Goal: Go to known website: Access a specific website the user already knows

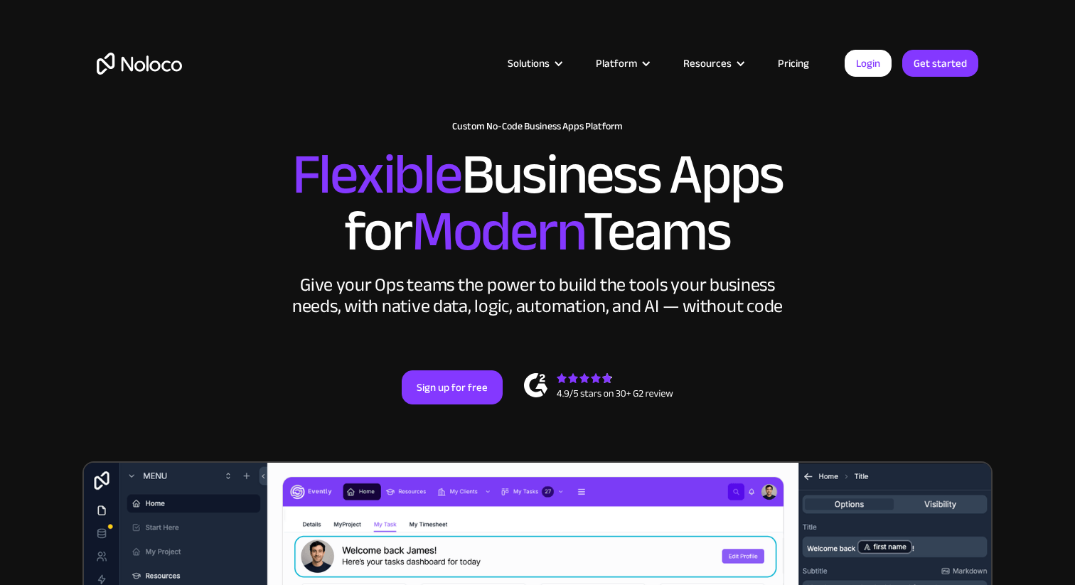
click at [857, 69] on link "Login" at bounding box center [868, 63] width 47 height 27
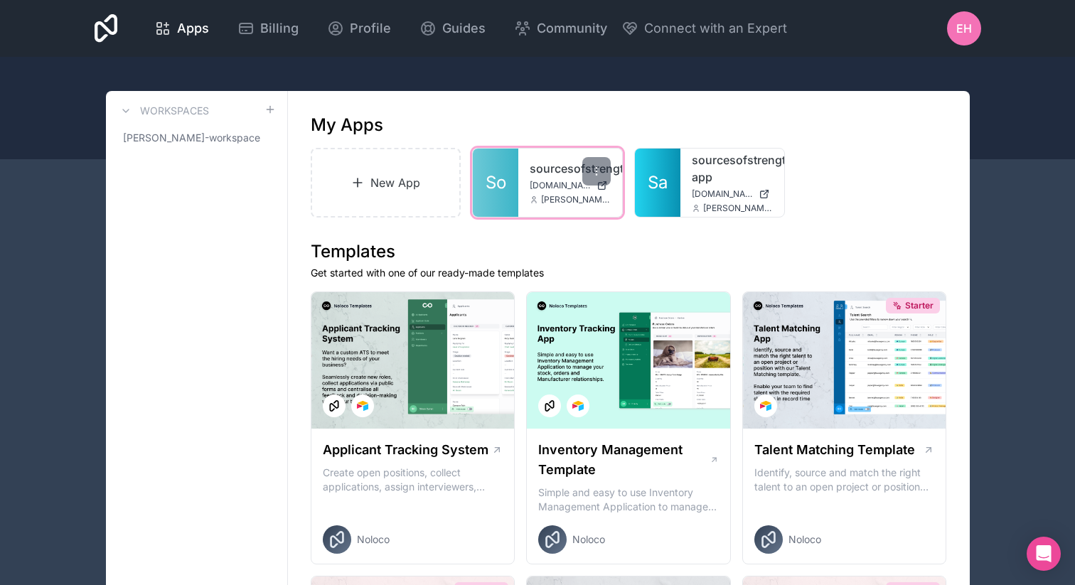
click at [550, 157] on div "sourcesofstrength [DOMAIN_NAME] [PERSON_NAME][EMAIL_ADDRESS][DOMAIN_NAME]" at bounding box center [570, 183] width 104 height 68
click at [545, 165] on link "sourcesofstrength" at bounding box center [570, 168] width 81 height 17
